Goal: Information Seeking & Learning: Check status

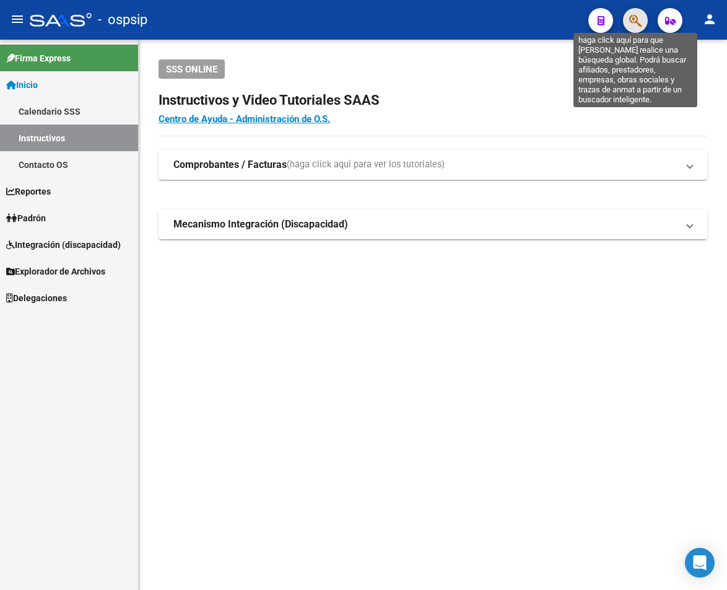
click at [555, 25] on icon "button" at bounding box center [636, 21] width 12 height 14
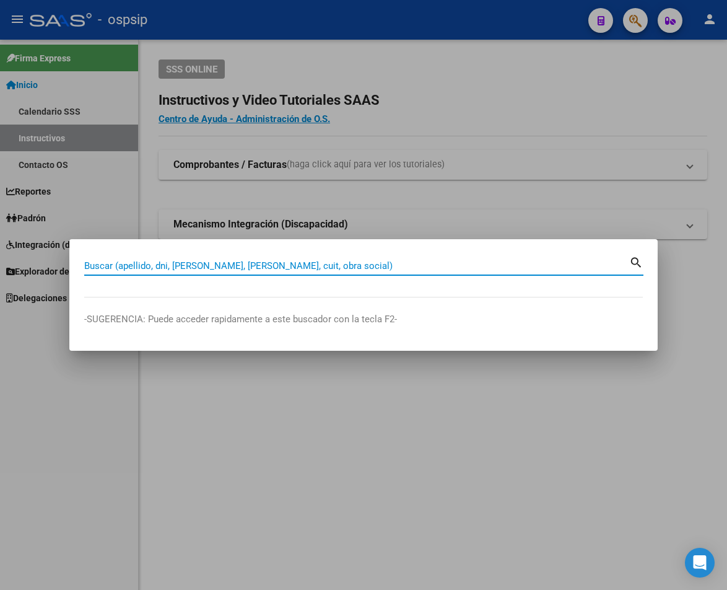
click at [97, 265] on input "Buscar (apellido, dni, [PERSON_NAME], [PERSON_NAME], cuit, obra social)" at bounding box center [356, 265] width 545 height 11
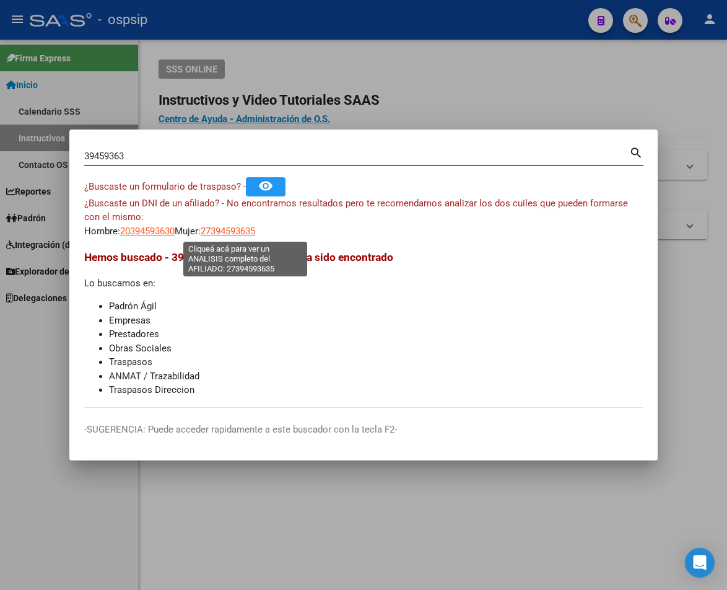
click at [255, 234] on span "27394593635" at bounding box center [228, 231] width 55 height 11
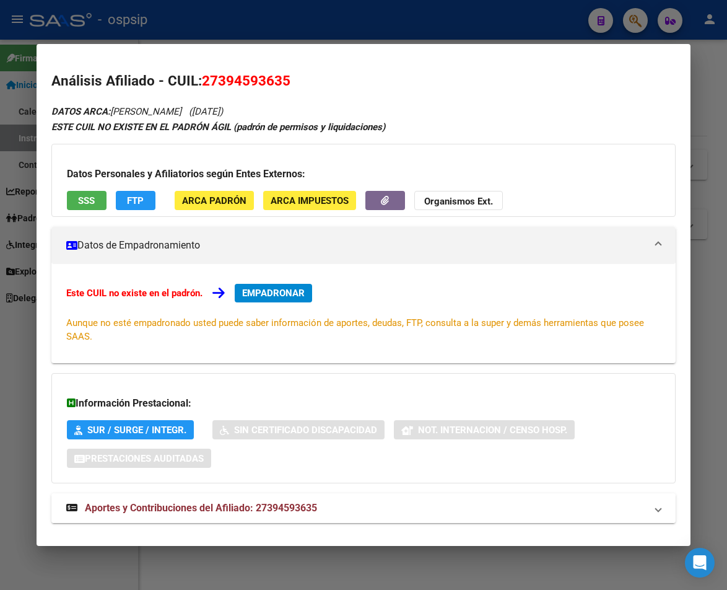
click at [227, 507] on span "Aportes y Contribuciones del Afiliado: 27394593635" at bounding box center [201, 508] width 232 height 12
click at [198, 29] on div at bounding box center [363, 295] width 727 height 590
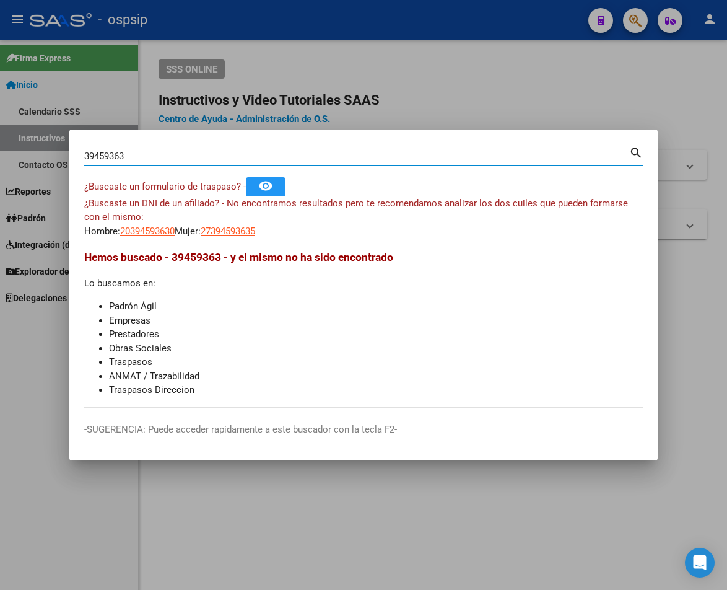
click at [136, 156] on input "39459363" at bounding box center [356, 156] width 545 height 11
type input "3"
click at [555, 156] on mat-icon "search" at bounding box center [637, 151] width 14 height 15
click at [132, 151] on input "91526358" at bounding box center [356, 156] width 545 height 11
type input "9"
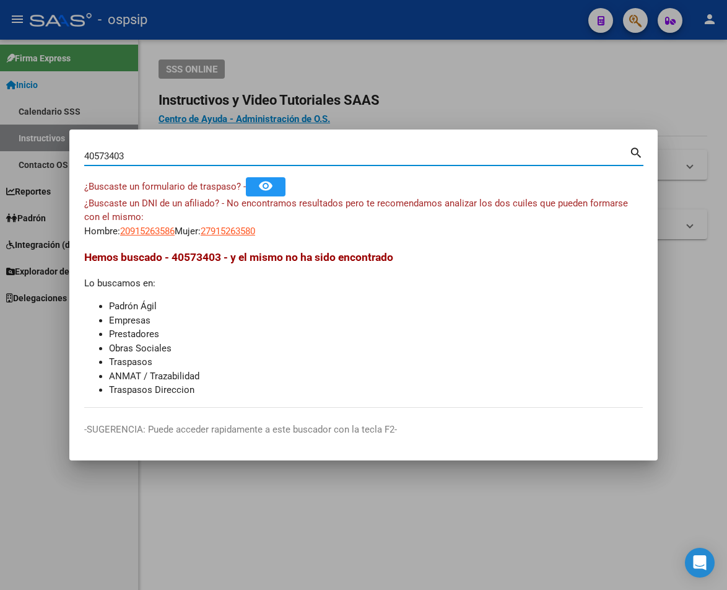
type input "40573403"
click at [153, 229] on span "20405734037" at bounding box center [147, 231] width 55 height 11
type textarea "20405734037"
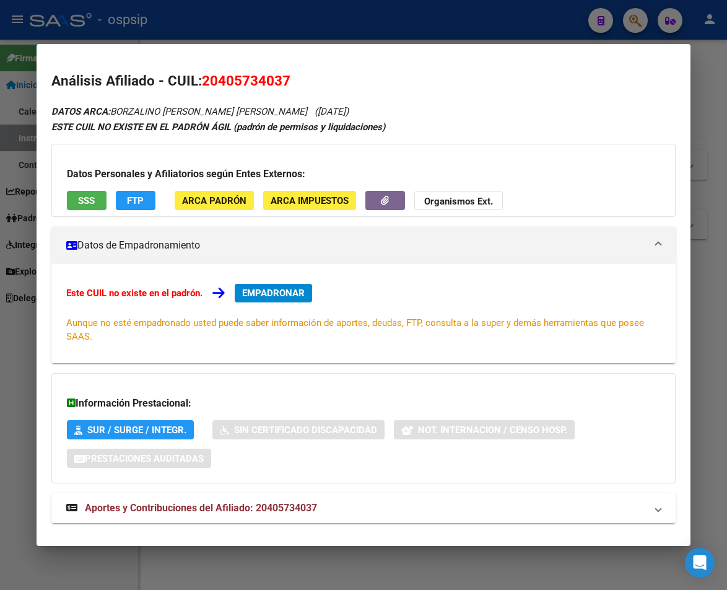
scroll to position [20, 0]
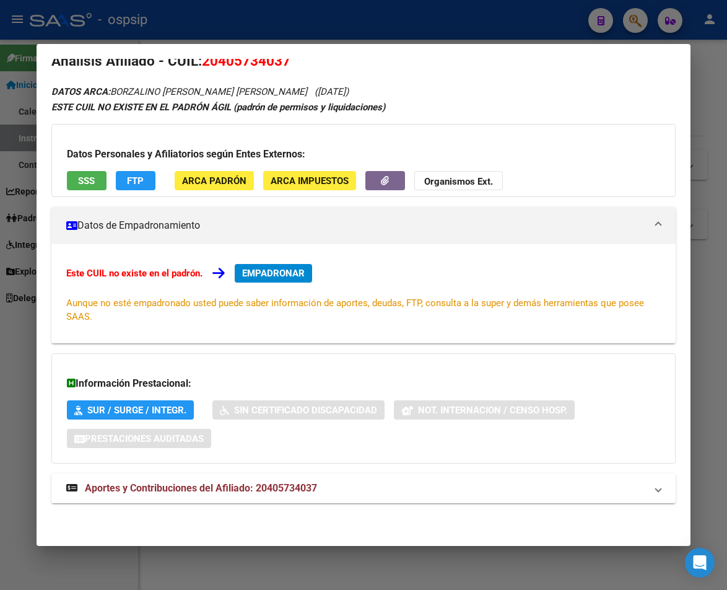
click at [214, 486] on span "Aportes y Contribuciones del Afiliado: 20405734037" at bounding box center [201, 488] width 232 height 12
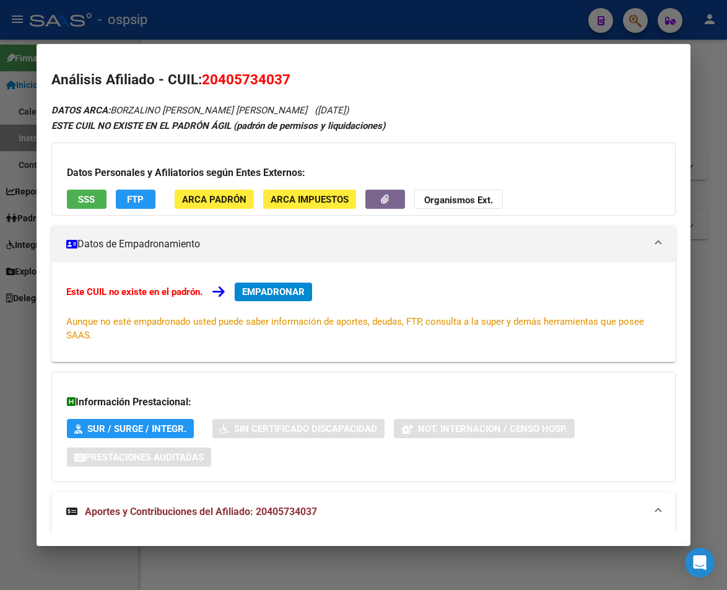
scroll to position [0, 0]
